Goal: Information Seeking & Learning: Learn about a topic

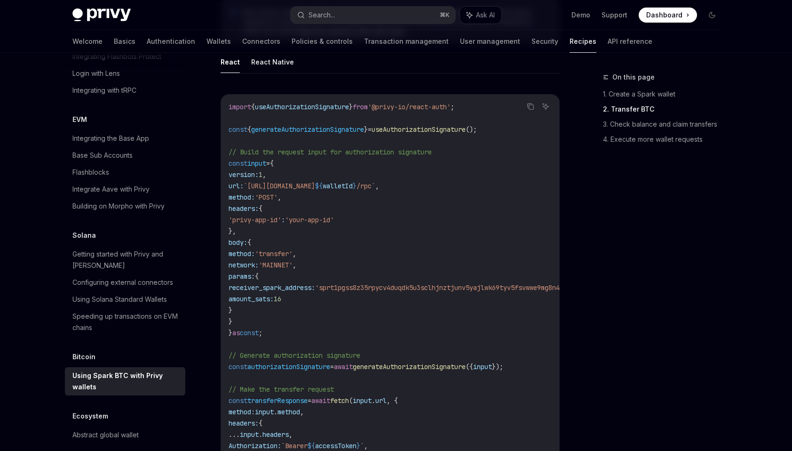
scroll to position [647, 0]
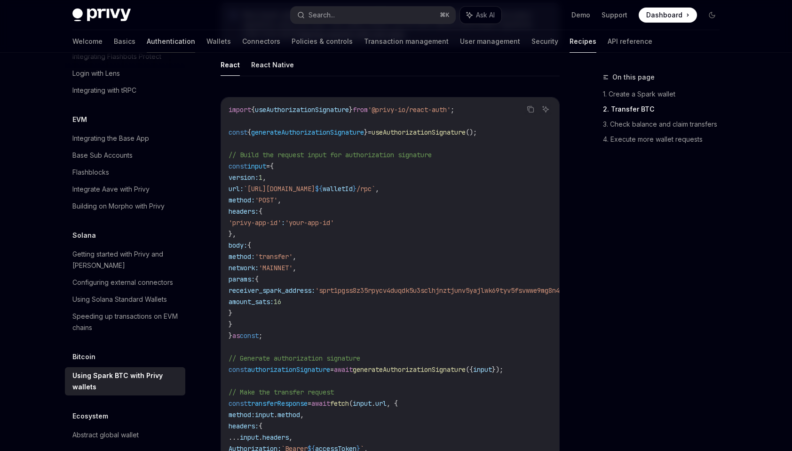
click at [147, 43] on link "Authentication" at bounding box center [171, 41] width 48 height 23
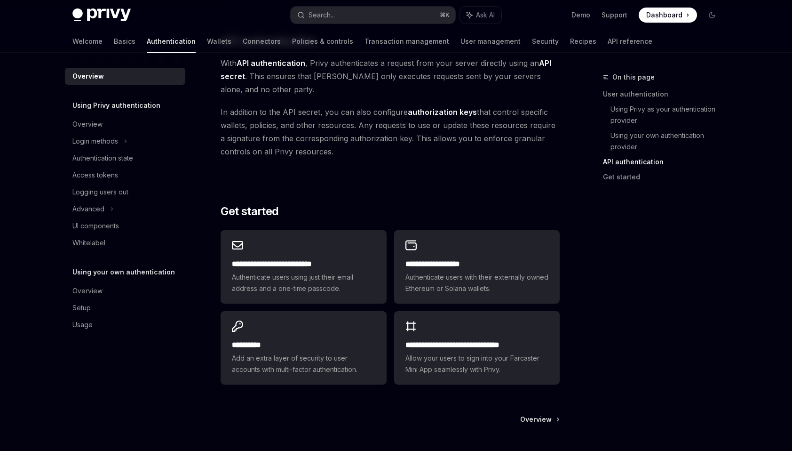
scroll to position [653, 0]
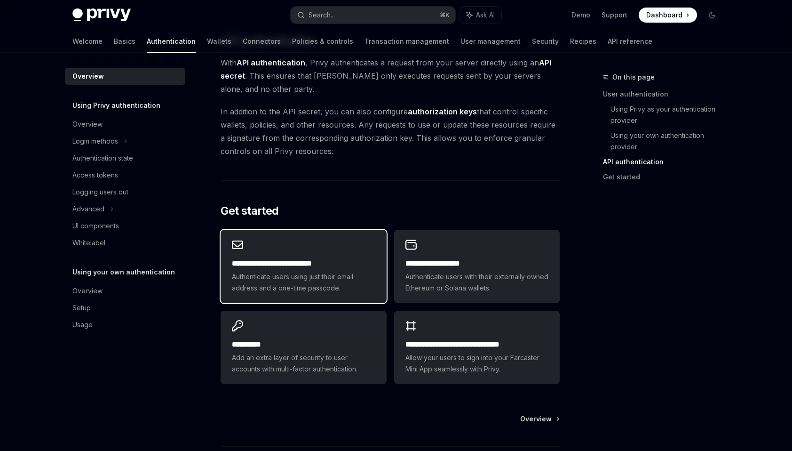
click at [334, 288] on span "Authenticate users using just their email address and a one-time passcode." at bounding box center [303, 282] width 143 height 23
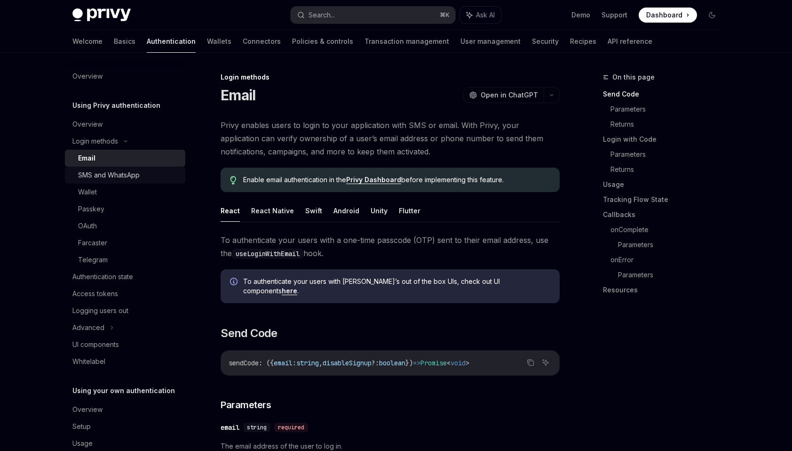
click at [127, 179] on div "SMS and WhatsApp" at bounding box center [109, 174] width 62 height 11
type textarea "*"
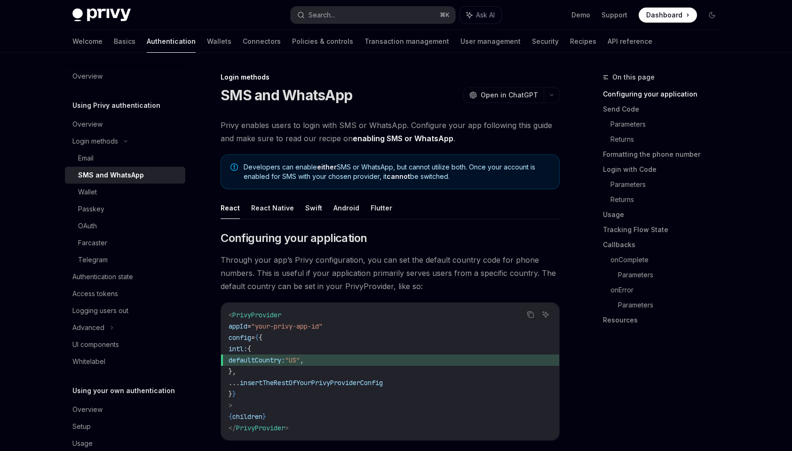
click at [263, 285] on span "Through your app’s Privy configuration, you can set the default country code fo…" at bounding box center [390, 273] width 339 height 40
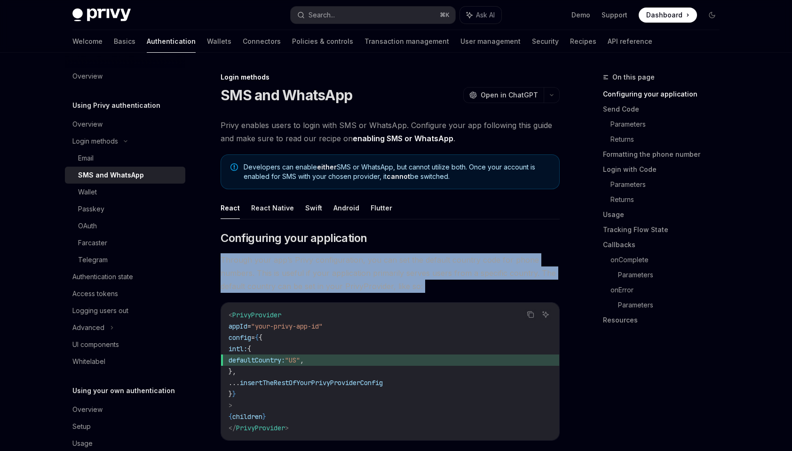
click at [263, 285] on span "Through your app’s Privy configuration, you can set the default country code fo…" at bounding box center [390, 273] width 339 height 40
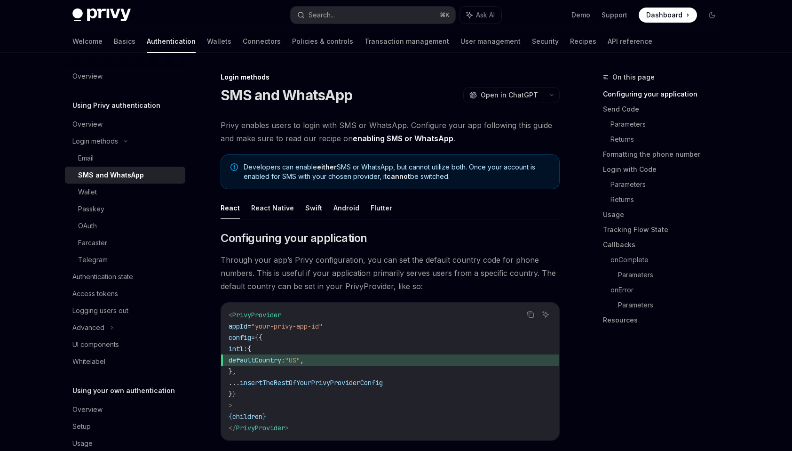
click at [263, 285] on span "Through your app’s Privy configuration, you can set the default country code fo…" at bounding box center [390, 273] width 339 height 40
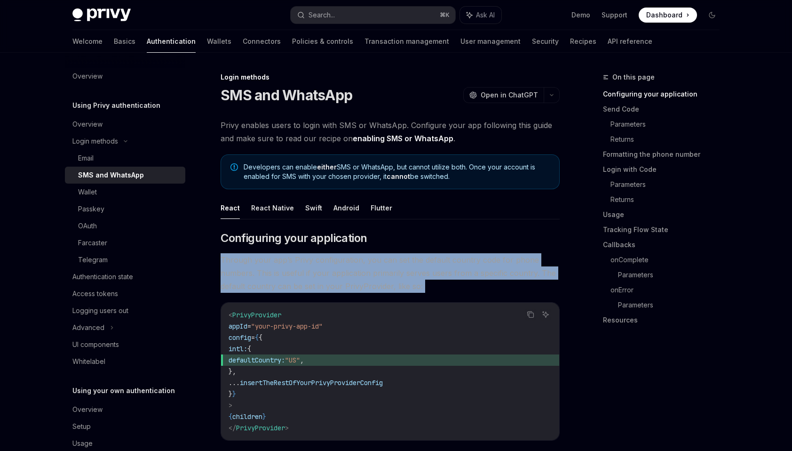
click at [263, 285] on span "Through your app’s Privy configuration, you can set the default country code fo…" at bounding box center [390, 273] width 339 height 40
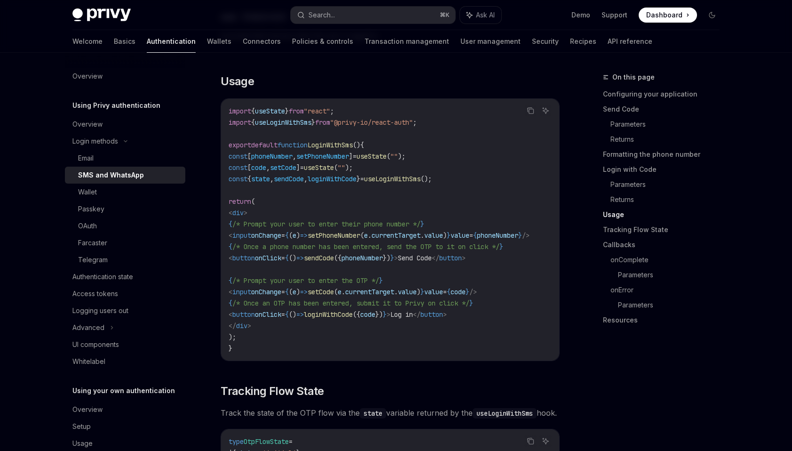
scroll to position [1167, 0]
